Goal: Find specific page/section: Locate item on page

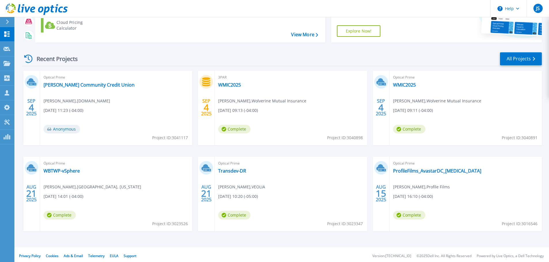
scroll to position [81, 0]
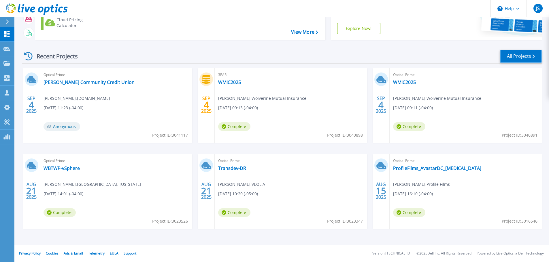
click at [523, 55] on link "All Projects" at bounding box center [521, 56] width 42 height 13
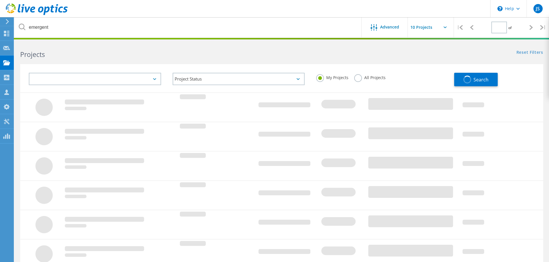
type input "1"
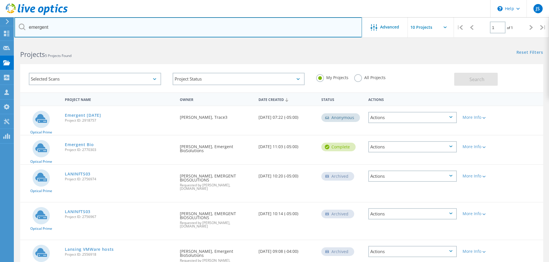
click at [79, 28] on input "emergent" at bounding box center [187, 27] width 347 height 20
type input "e"
type input "notions"
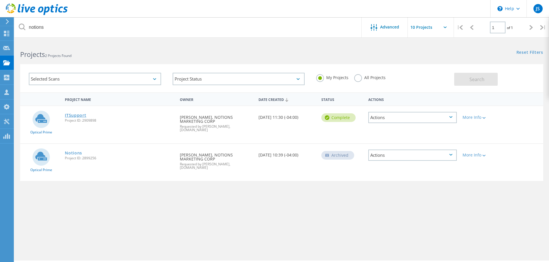
click at [78, 116] on link "ITSupport" at bounding box center [75, 116] width 21 height 4
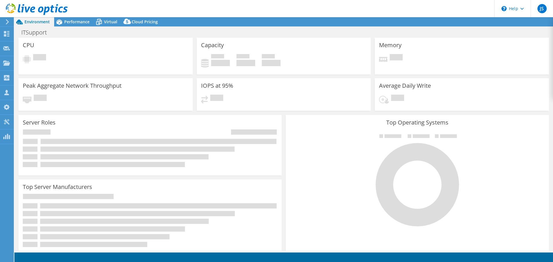
select select "USD"
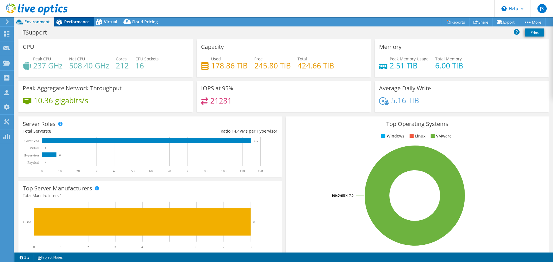
click at [66, 22] on span "Performance" at bounding box center [76, 21] width 25 height 5
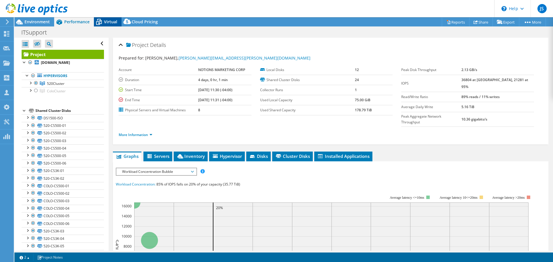
click at [112, 24] on span "Virtual" at bounding box center [110, 21] width 13 height 5
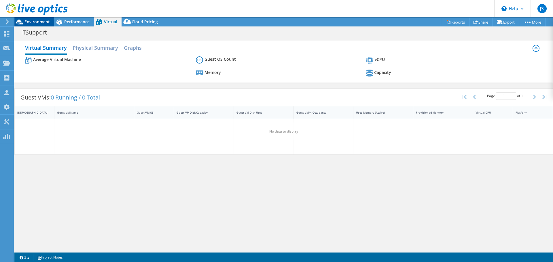
click at [45, 20] on span "Environment" at bounding box center [36, 21] width 25 height 5
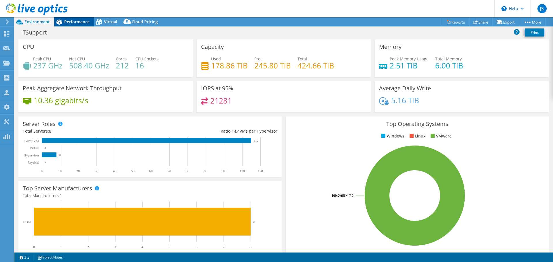
click at [72, 20] on span "Performance" at bounding box center [76, 21] width 25 height 5
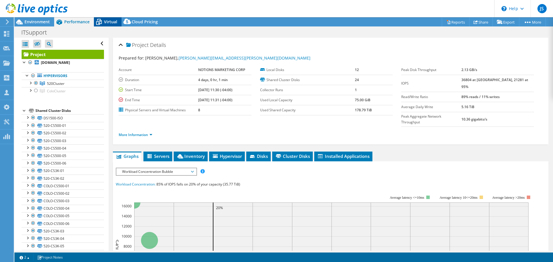
click at [99, 21] on icon at bounding box center [99, 22] width 6 height 5
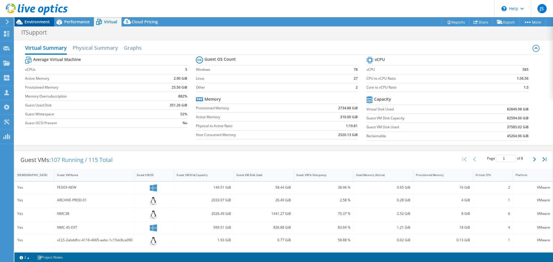
click at [40, 20] on span "Environment" at bounding box center [36, 21] width 25 height 5
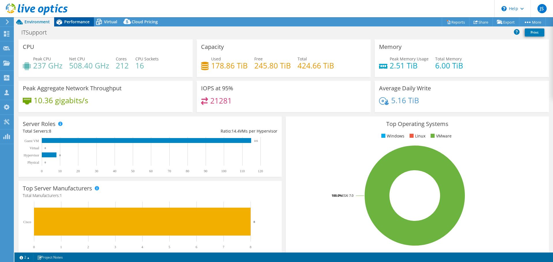
click at [66, 20] on span "Performance" at bounding box center [76, 21] width 25 height 5
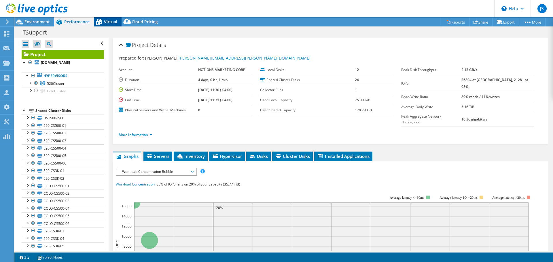
click at [101, 20] on icon at bounding box center [99, 22] width 10 height 10
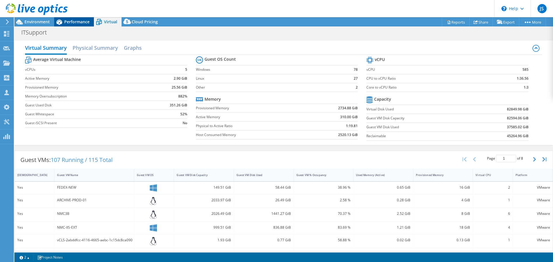
click at [80, 20] on span "Performance" at bounding box center [76, 21] width 25 height 5
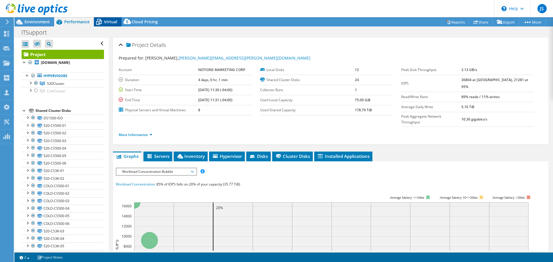
click at [101, 20] on icon at bounding box center [99, 22] width 10 height 10
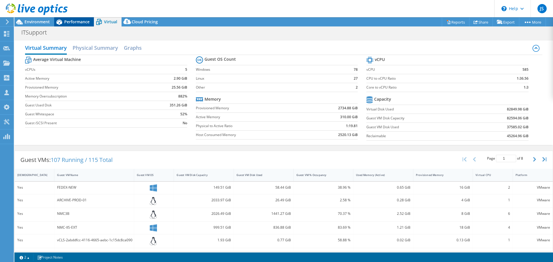
click at [79, 20] on span "Performance" at bounding box center [76, 21] width 25 height 5
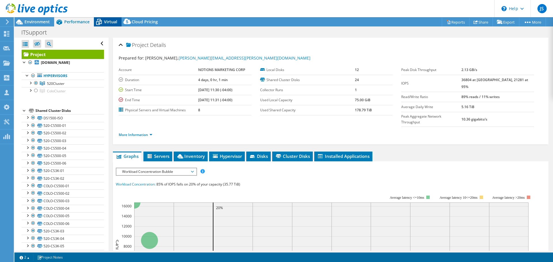
click at [108, 19] on span "Virtual" at bounding box center [110, 21] width 13 height 5
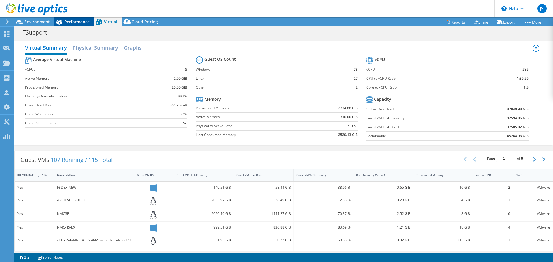
click at [80, 20] on span "Performance" at bounding box center [76, 21] width 25 height 5
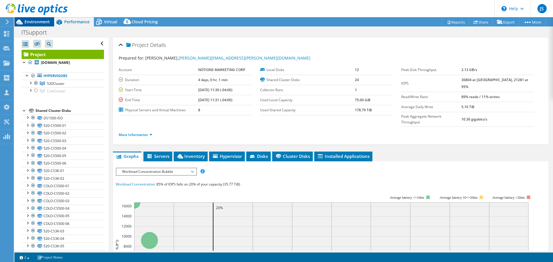
click at [41, 21] on span "Environment" at bounding box center [36, 21] width 25 height 5
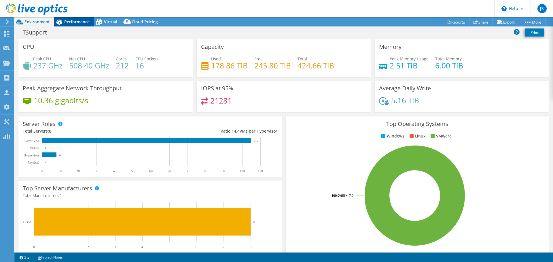
click at [74, 21] on span "Performance" at bounding box center [76, 21] width 25 height 5
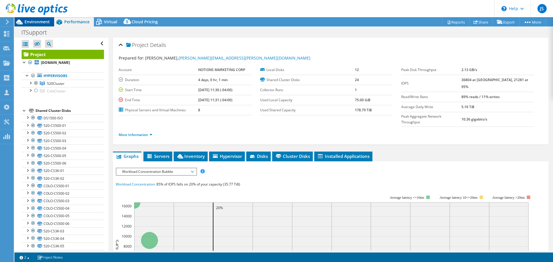
click at [41, 21] on span "Environment" at bounding box center [36, 21] width 25 height 5
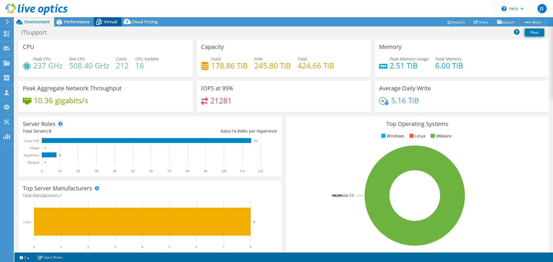
click at [109, 22] on span "Virtual" at bounding box center [110, 21] width 13 height 5
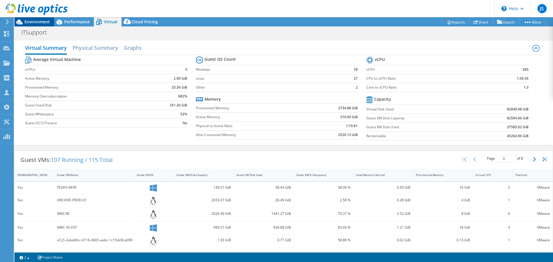
click at [38, 20] on span "Environment" at bounding box center [36, 21] width 25 height 5
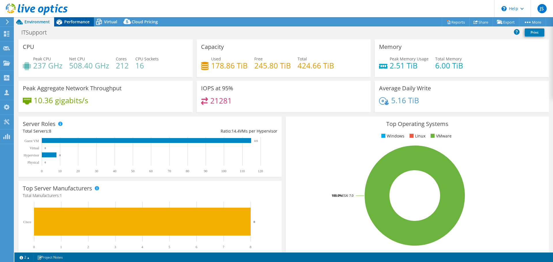
click at [78, 22] on span "Performance" at bounding box center [76, 21] width 25 height 5
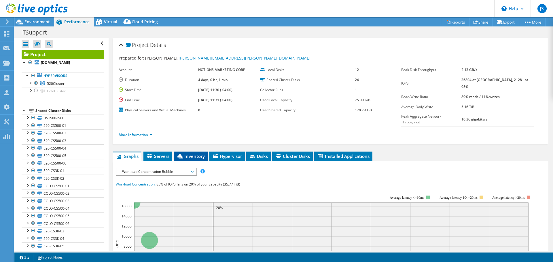
click at [188, 154] on span "Inventory" at bounding box center [191, 157] width 28 height 6
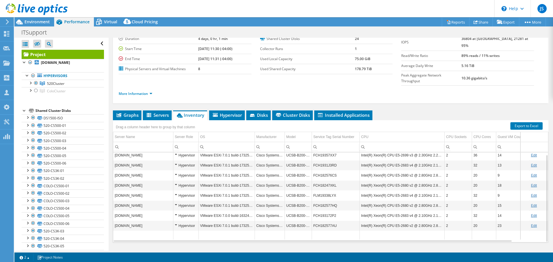
scroll to position [43, 0]
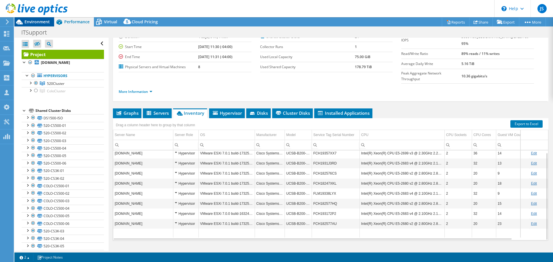
click at [38, 21] on span "Environment" at bounding box center [36, 21] width 25 height 5
